Goal: Information Seeking & Learning: Check status

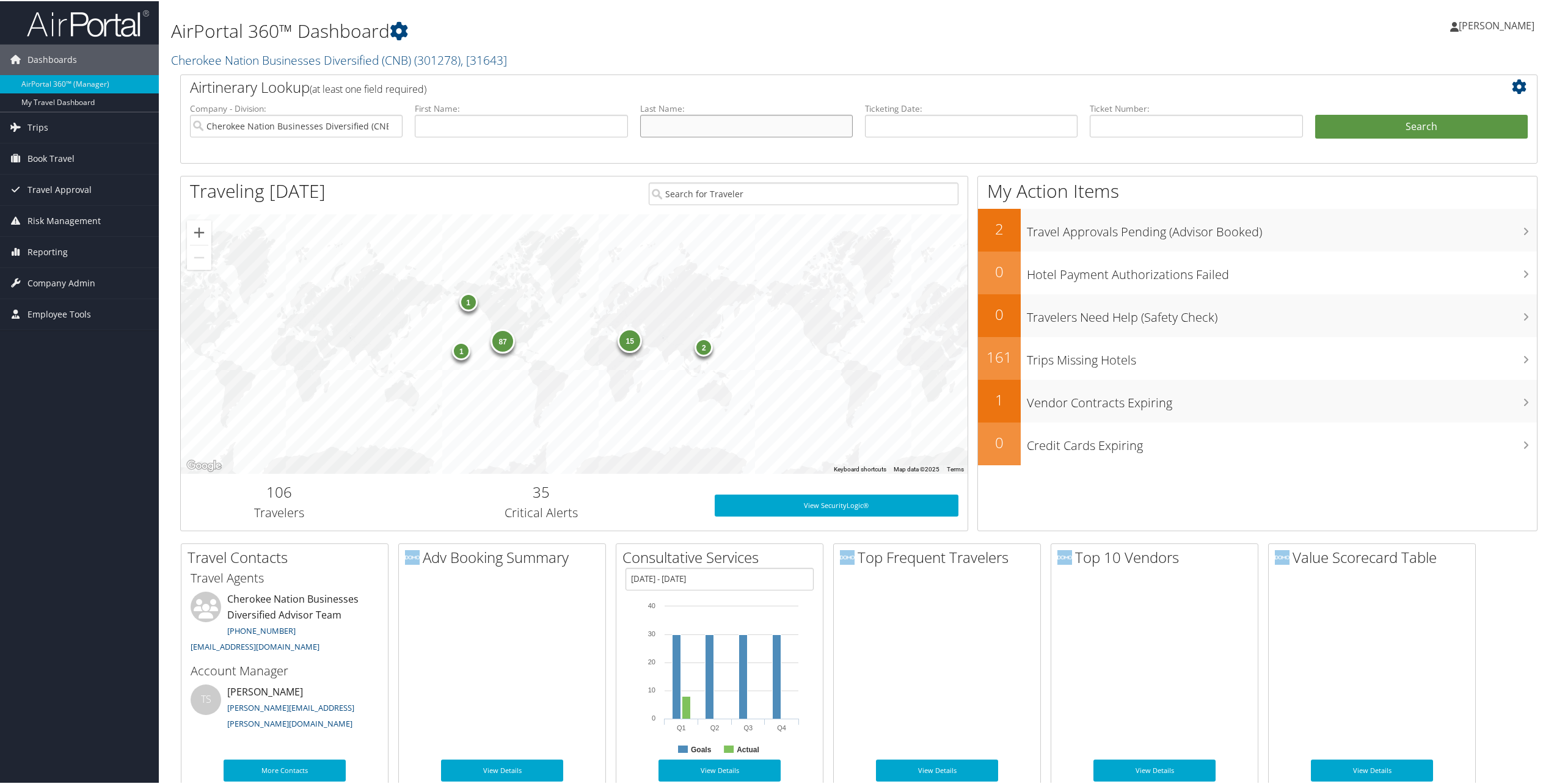
click at [728, 129] on input "text" at bounding box center [746, 124] width 213 height 22
type input "[PERSON_NAME]"
click at [1315, 113] on button "Search" at bounding box center [1421, 125] width 213 height 24
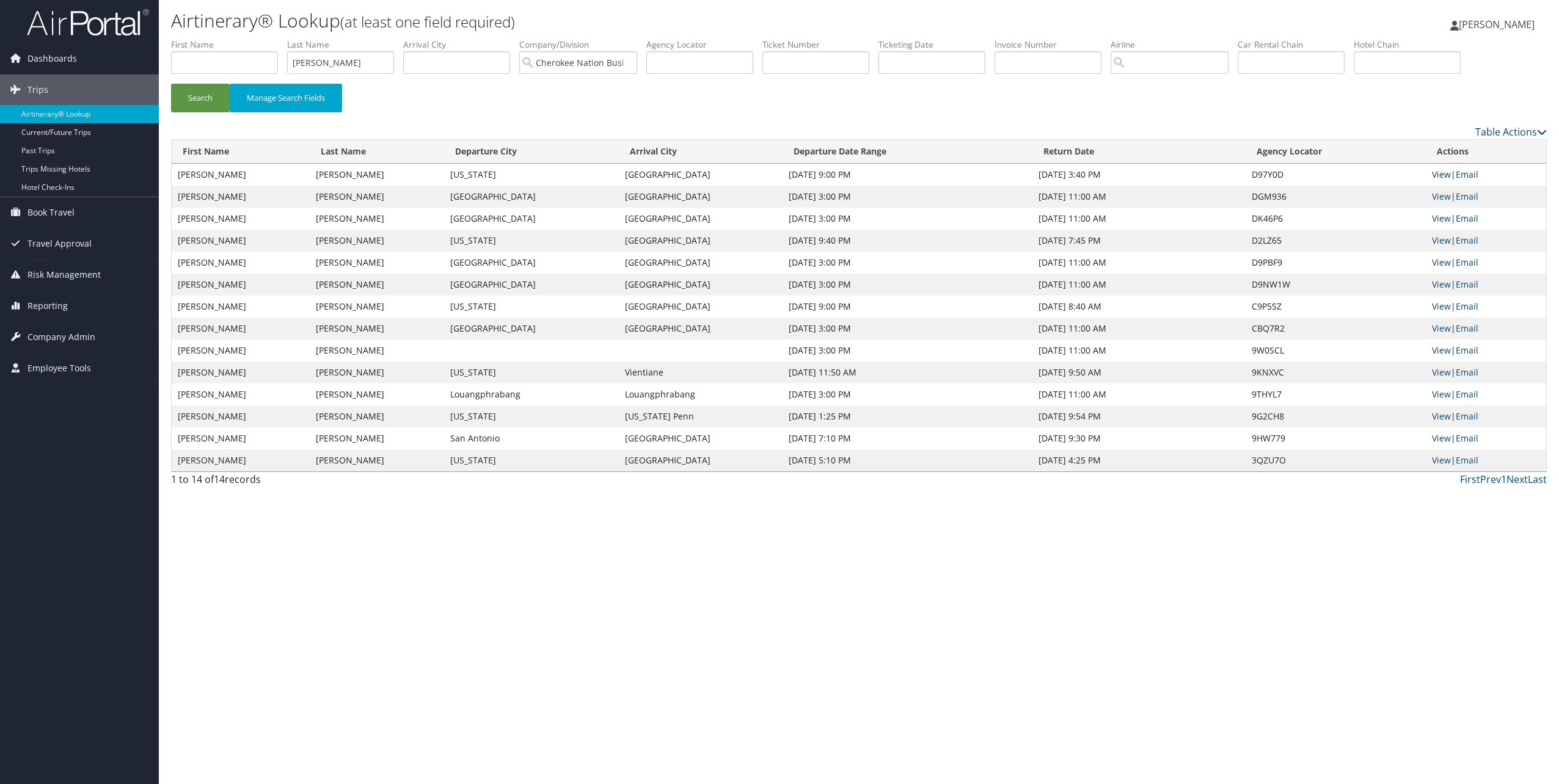
click at [1444, 172] on link "View" at bounding box center [1441, 174] width 19 height 12
click at [238, 71] on input "text" at bounding box center [224, 62] width 107 height 22
type input "percival"
click at [171, 84] on button "Search" at bounding box center [199, 98] width 58 height 29
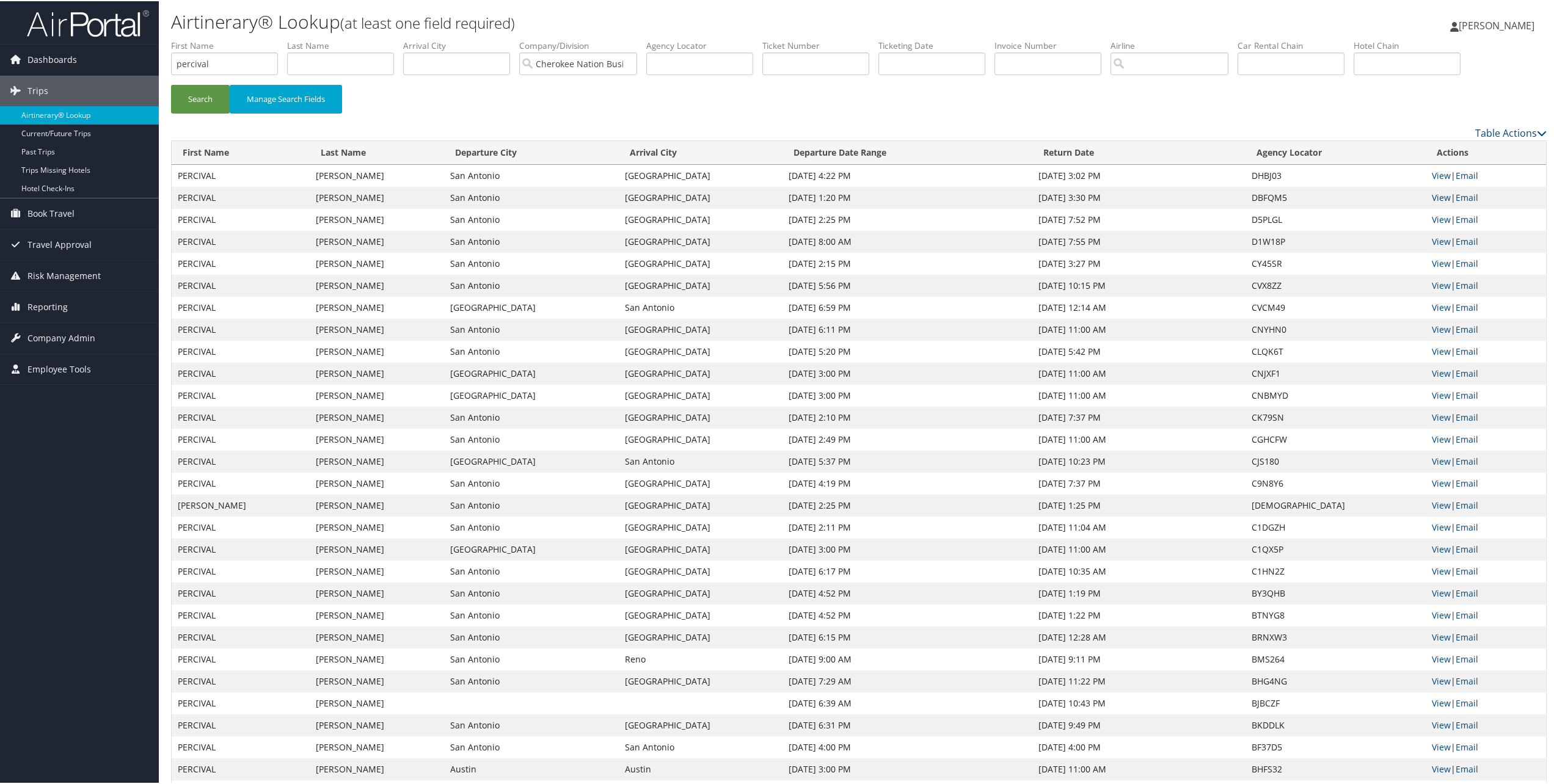
click at [1435, 199] on link "View" at bounding box center [1441, 196] width 19 height 12
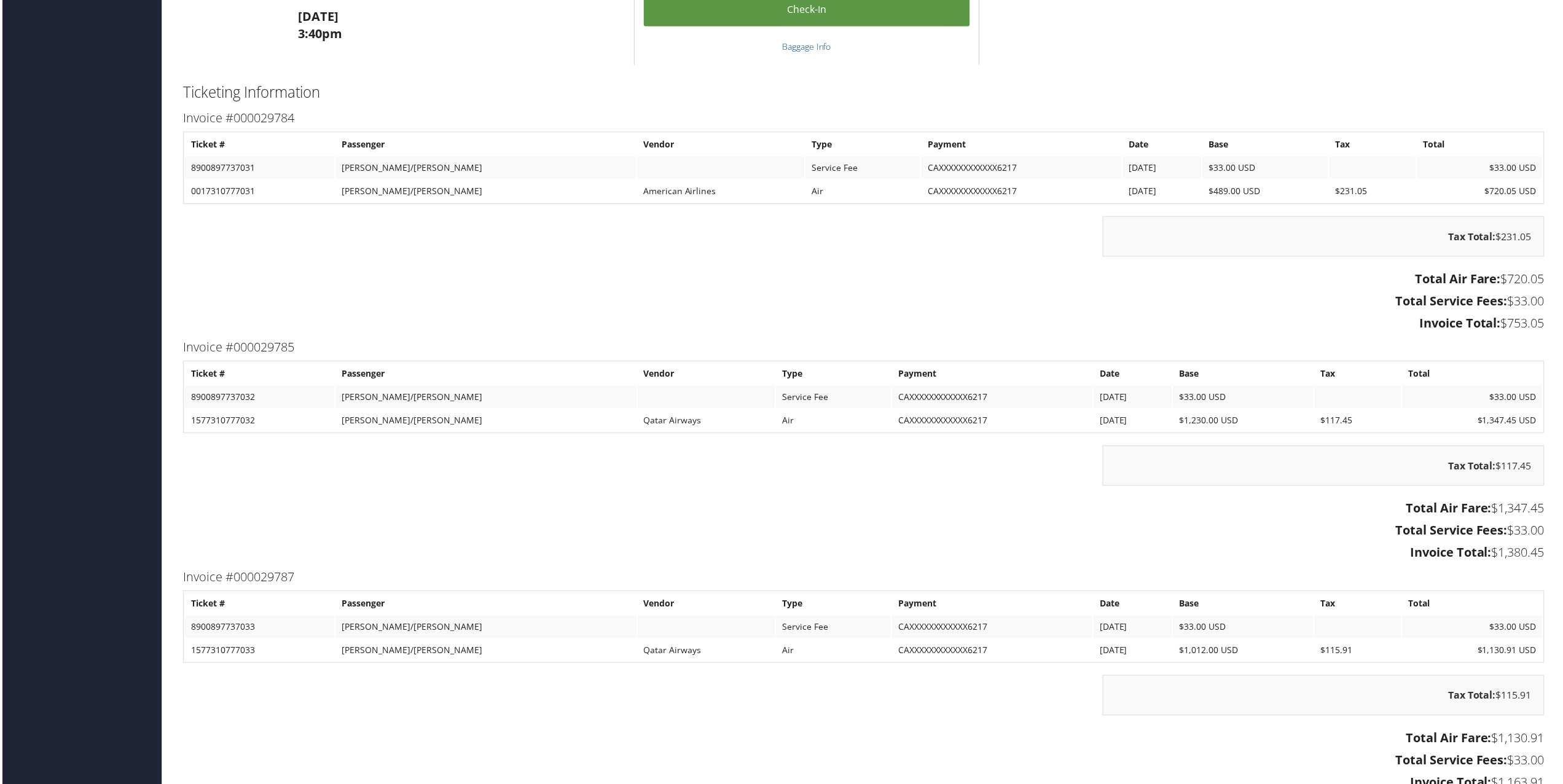
scroll to position [1597, 0]
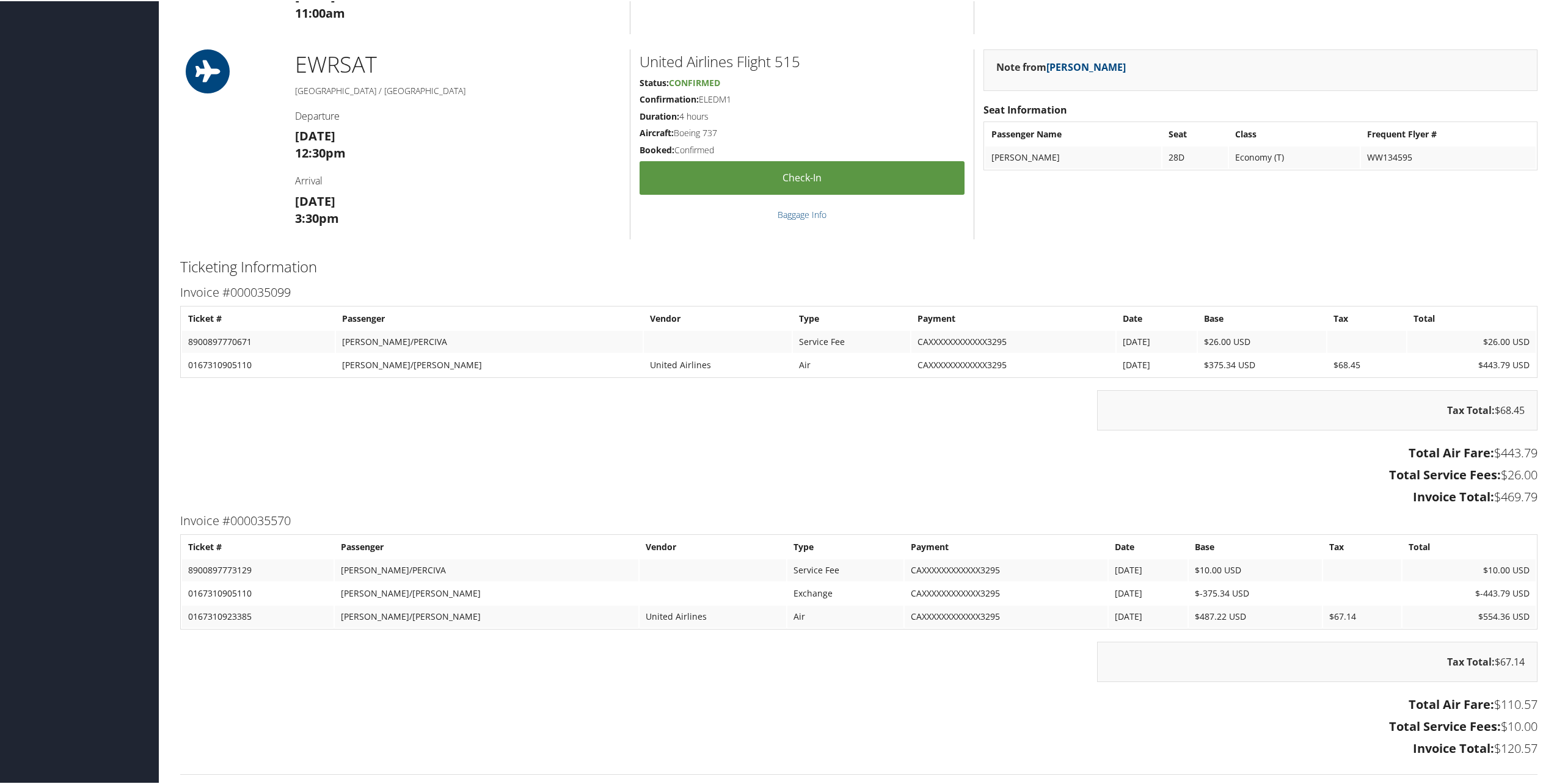
scroll to position [977, 0]
